Goal: Information Seeking & Learning: Understand process/instructions

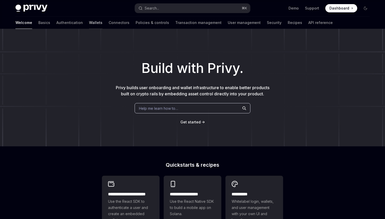
click at [89, 22] on link "Wallets" at bounding box center [95, 22] width 13 height 12
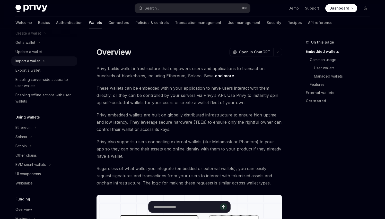
scroll to position [58, 0]
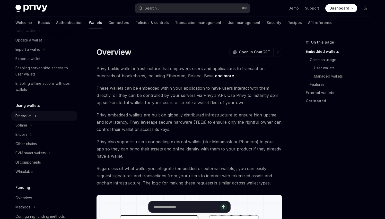
click at [32, 114] on div "Ethereum" at bounding box center [44, 115] width 66 height 9
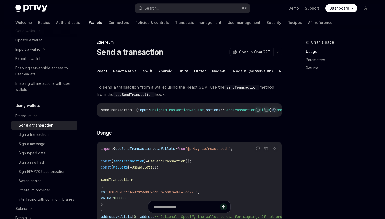
click at [216, 70] on button "NodeJS" at bounding box center [219, 71] width 15 height 12
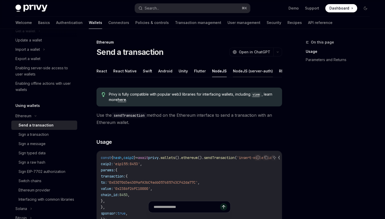
click at [233, 71] on button "NodeJS (server-auth)" at bounding box center [253, 71] width 40 height 12
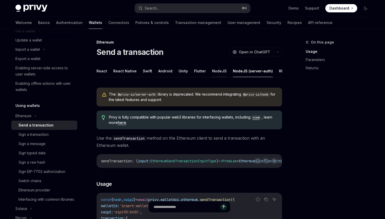
click at [214, 71] on button "NodeJS" at bounding box center [219, 71] width 15 height 12
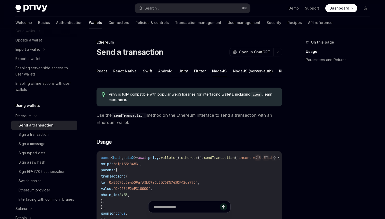
click at [236, 70] on button "NodeJS (server-auth)" at bounding box center [253, 71] width 40 height 12
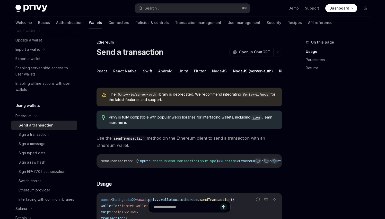
click at [212, 70] on button "NodeJS" at bounding box center [219, 71] width 15 height 12
type textarea "*"
